Goal: Information Seeking & Learning: Learn about a topic

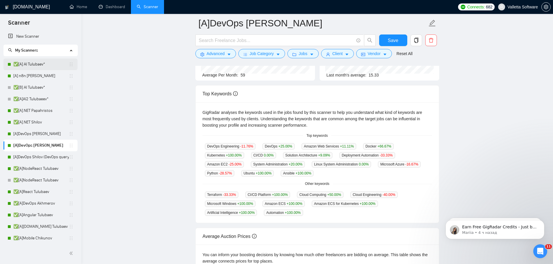
click at [33, 64] on link "✅[A] AI Tulubaev*" at bounding box center [40, 65] width 55 height 12
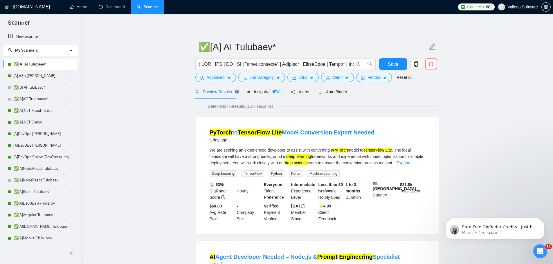
drag, startPoint x: 532, startPoint y: 165, endPoint x: 413, endPoint y: 142, distance: 121.5
click at [269, 91] on span "NEW" at bounding box center [275, 92] width 13 height 6
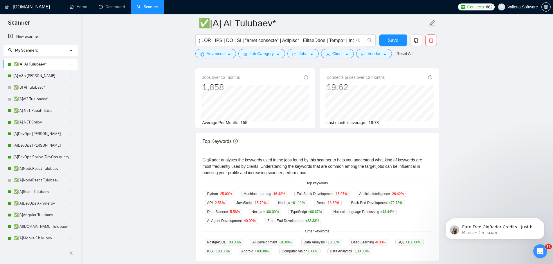
scroll to position [116, 0]
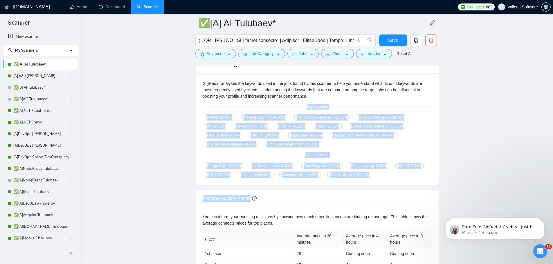
drag, startPoint x: 308, startPoint y: 106, endPoint x: 386, endPoint y: 182, distance: 108.7
click at [387, 184] on div "Jobs over 12 months 1,858 Average Per Month: 155 Connects prices over 12 months…" at bounding box center [317, 146] width 244 height 309
copy div "Top keywords Python -25.00 % Machine Learning -16.42 % Full Stack Development -…"
click at [370, 169] on div "PostgreSQL +33.33 % AI Development +10.00 % Data Analysis +10.00 % Deep Learnin…" at bounding box center [316, 170] width 229 height 16
copy div "Top keywords Python -25.00 % Machine Learning -16.42 % Full Stack Development -…"
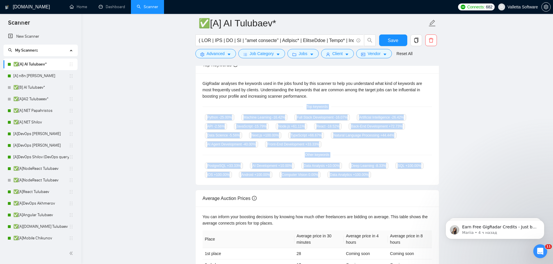
drag, startPoint x: 375, startPoint y: 175, endPoint x: 299, endPoint y: 98, distance: 107.3
click at [299, 98] on div "GigRadar analyses the keywords used in the jobs found by this scanner to help y…" at bounding box center [317, 129] width 243 height 112
